Goal: Task Accomplishment & Management: Manage account settings

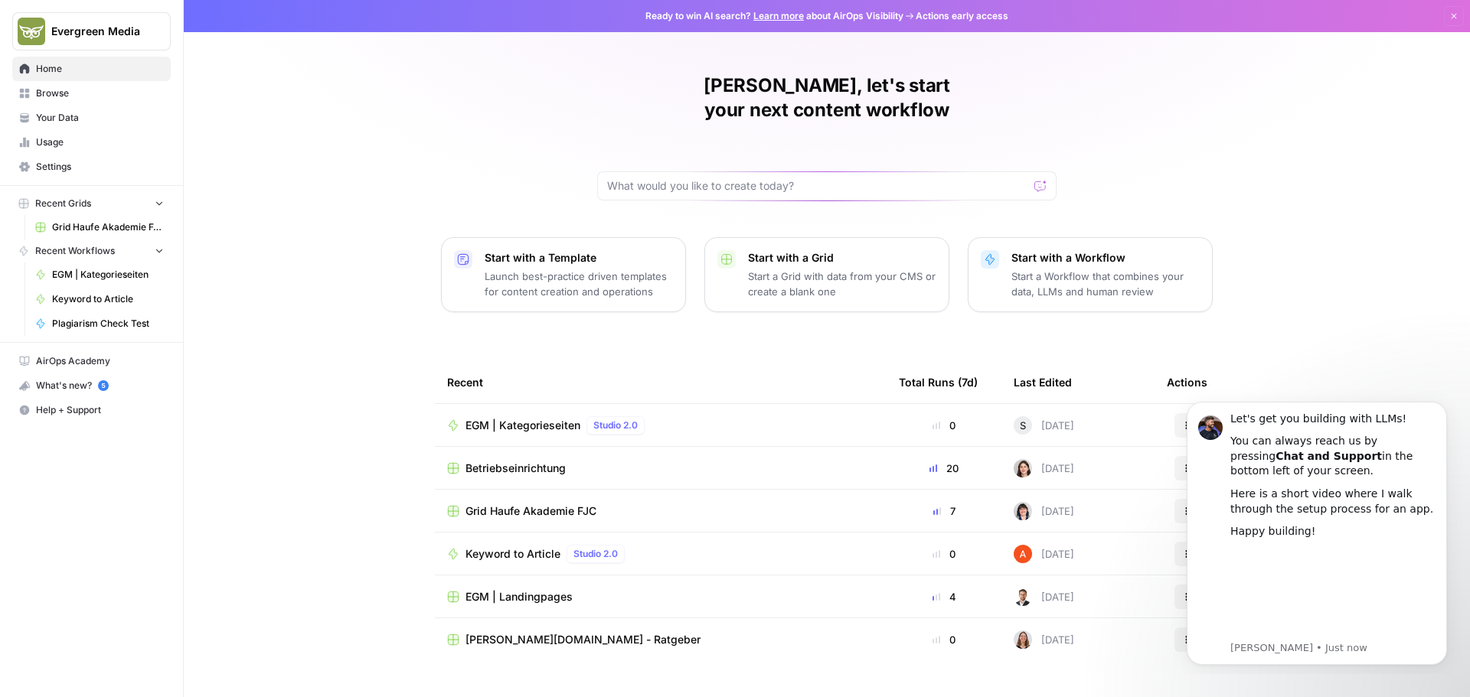
click at [77, 165] on span "Settings" at bounding box center [100, 167] width 128 height 14
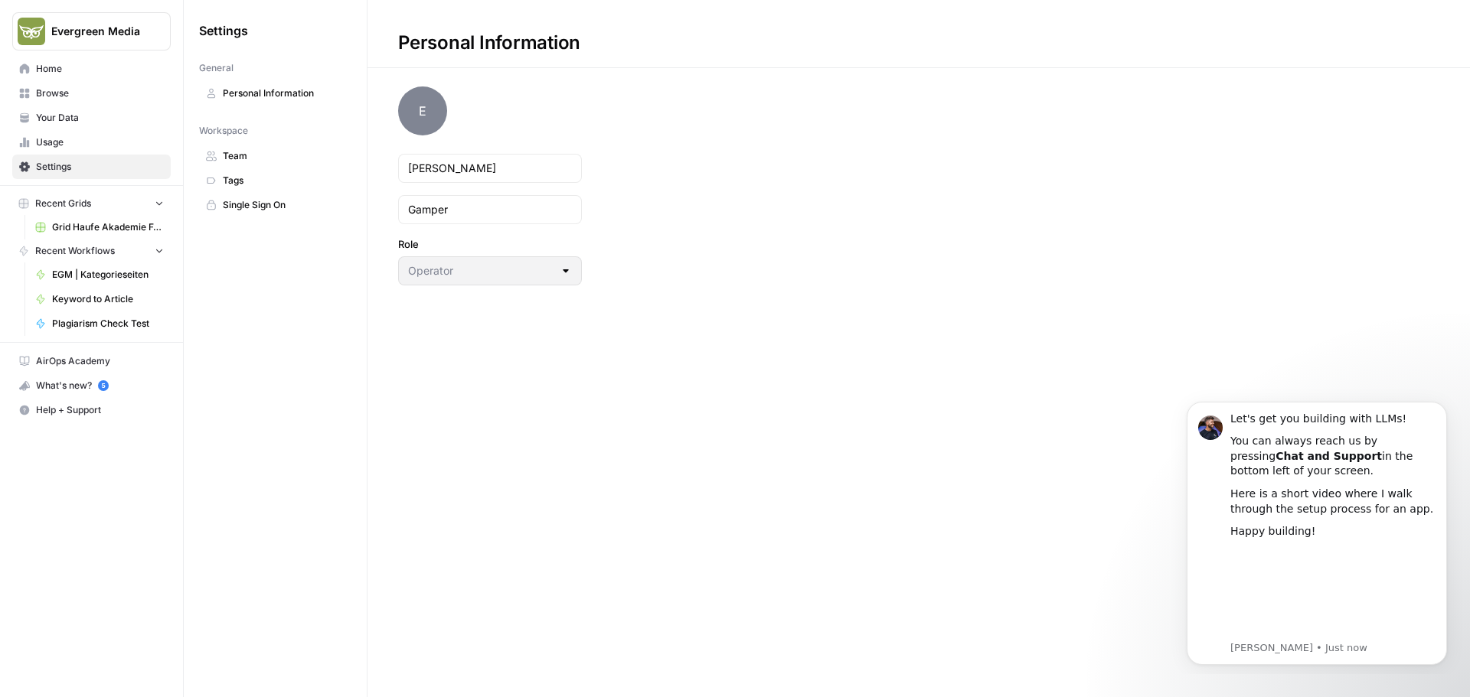
click at [44, 72] on span "Home" at bounding box center [100, 69] width 128 height 14
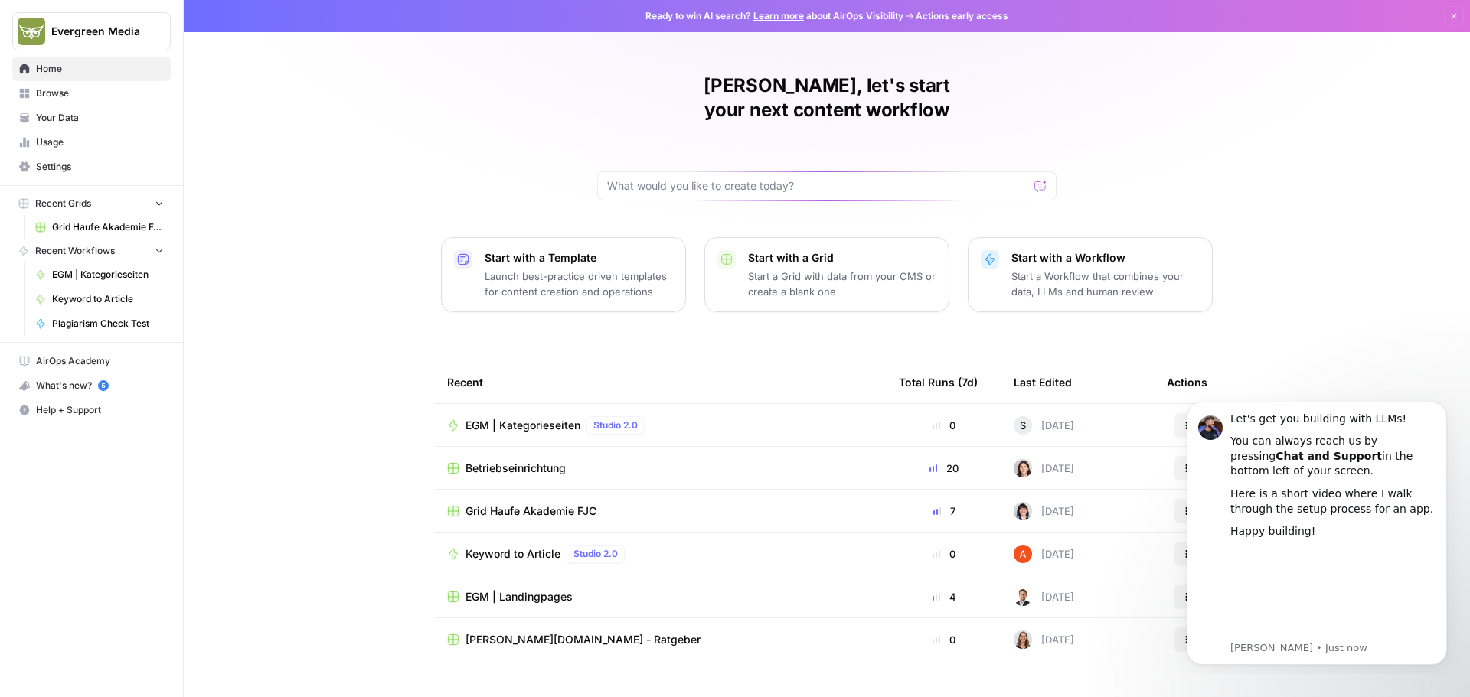
click at [71, 167] on span "Settings" at bounding box center [100, 167] width 128 height 14
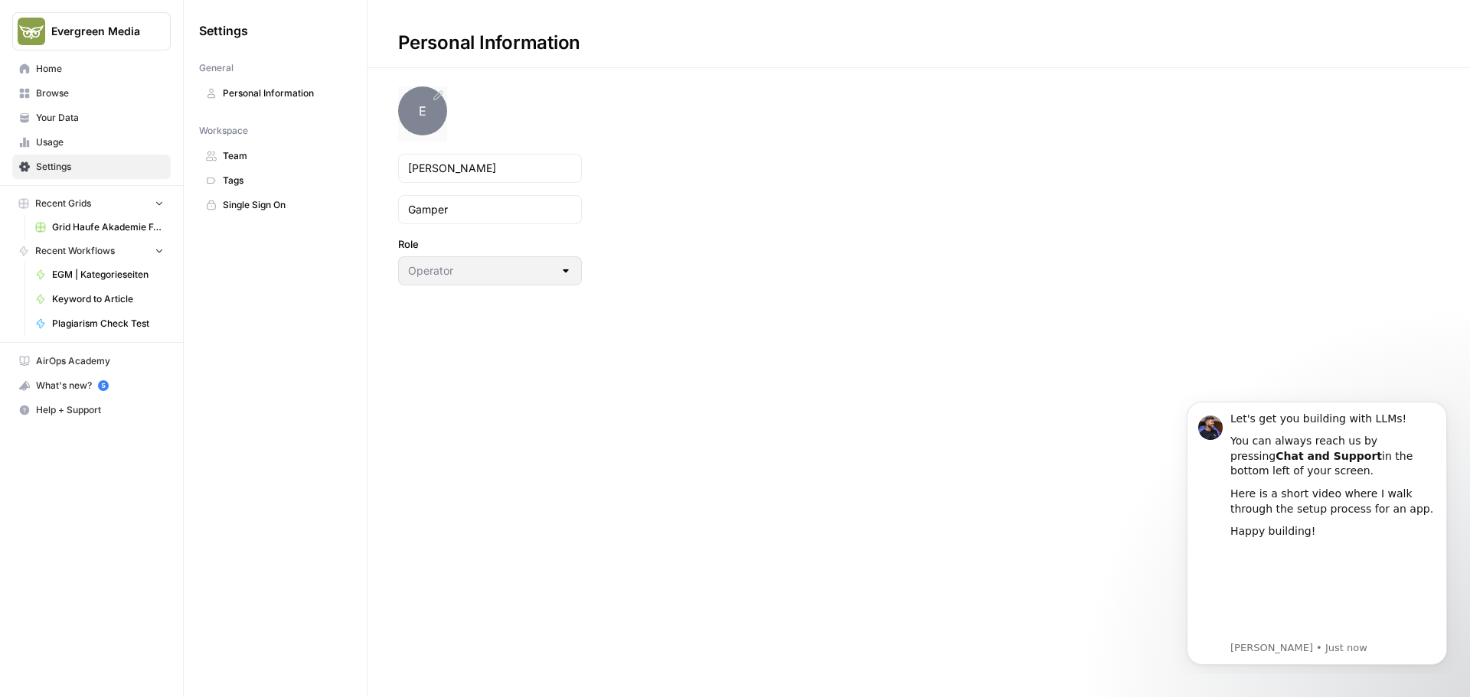
click at [420, 108] on span "E" at bounding box center [422, 111] width 49 height 49
click at [111, 72] on span "Home" at bounding box center [100, 69] width 128 height 14
